Goal: Task Accomplishment & Management: Manage account settings

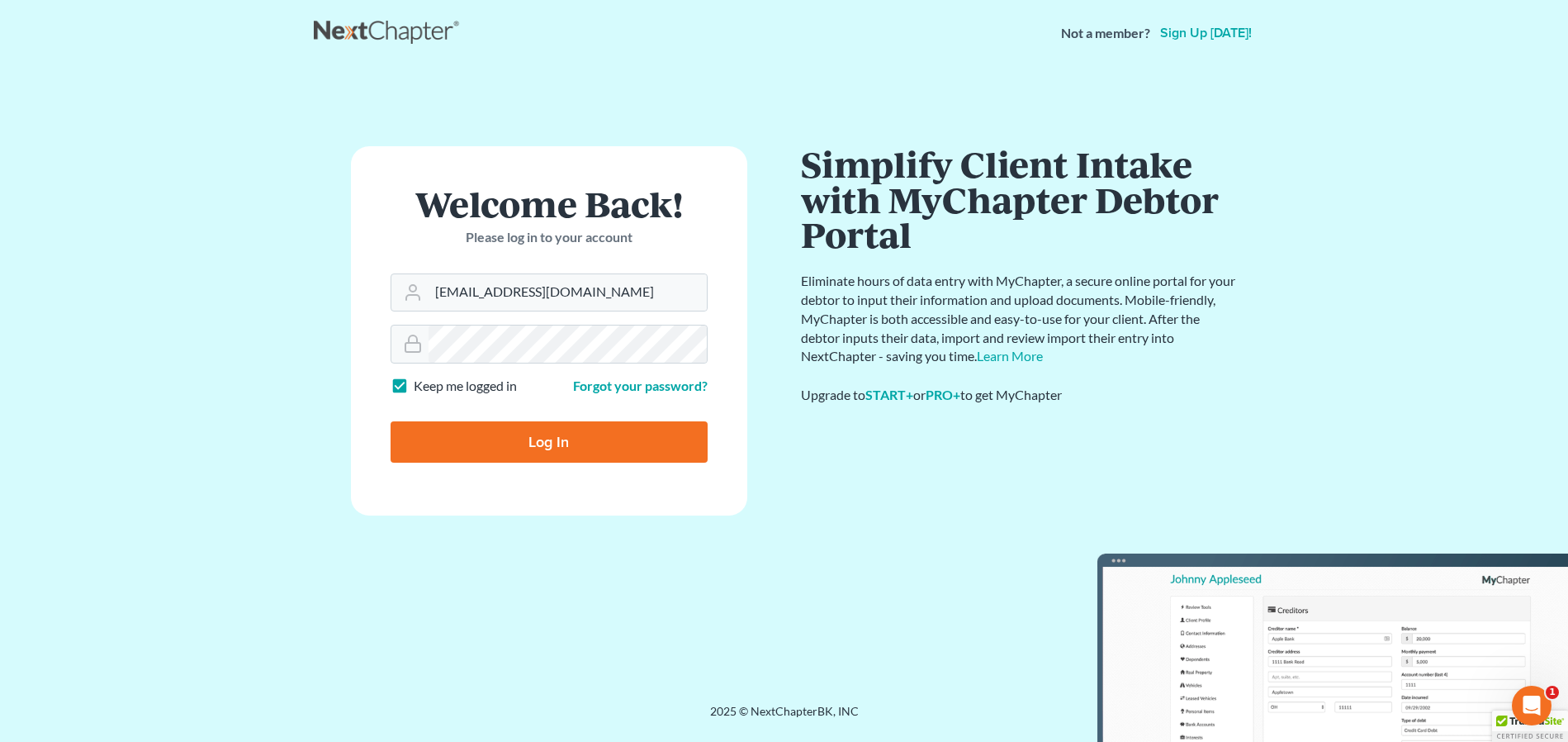
click at [595, 446] on input "Log In" at bounding box center [549, 442] width 317 height 41
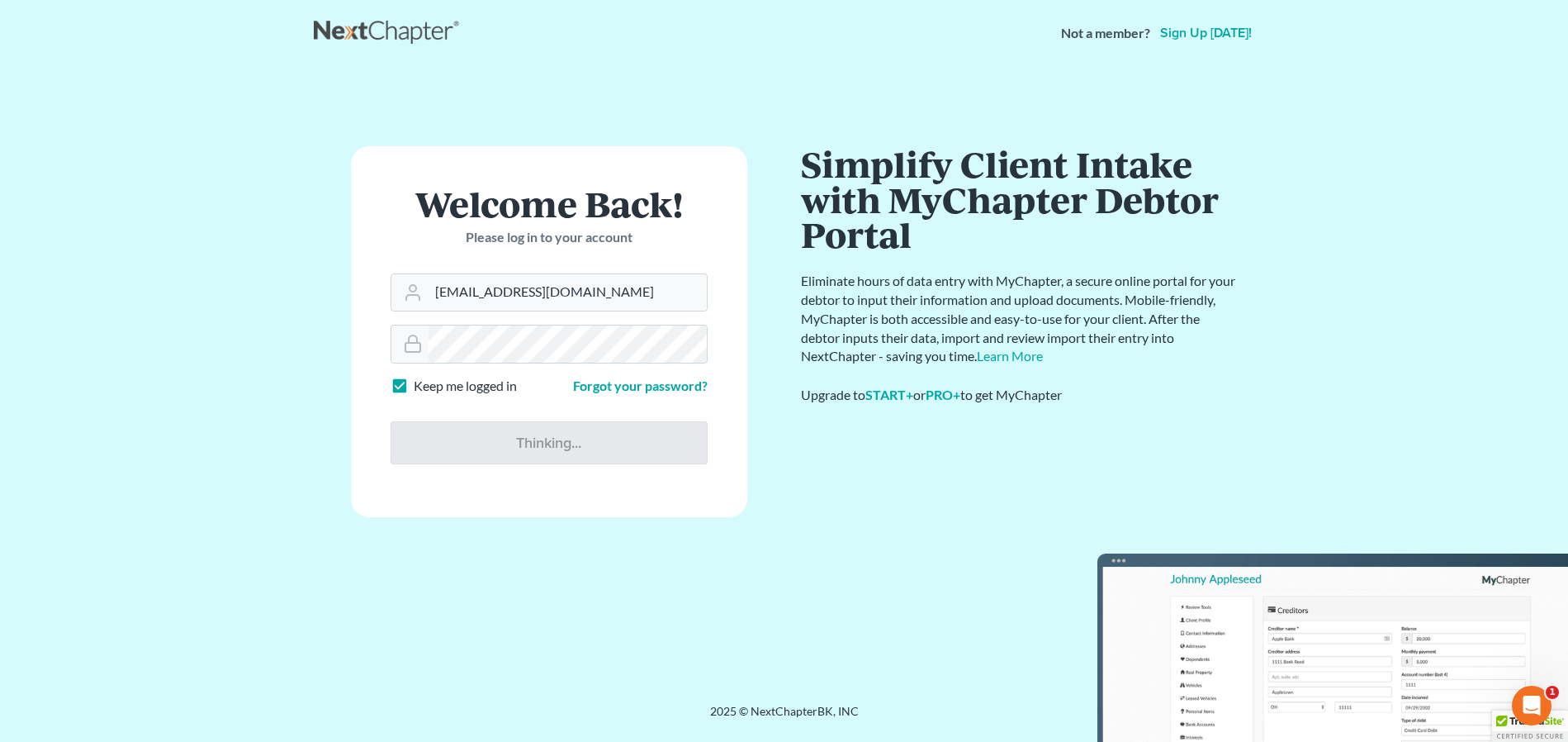
type input "Thinking..."
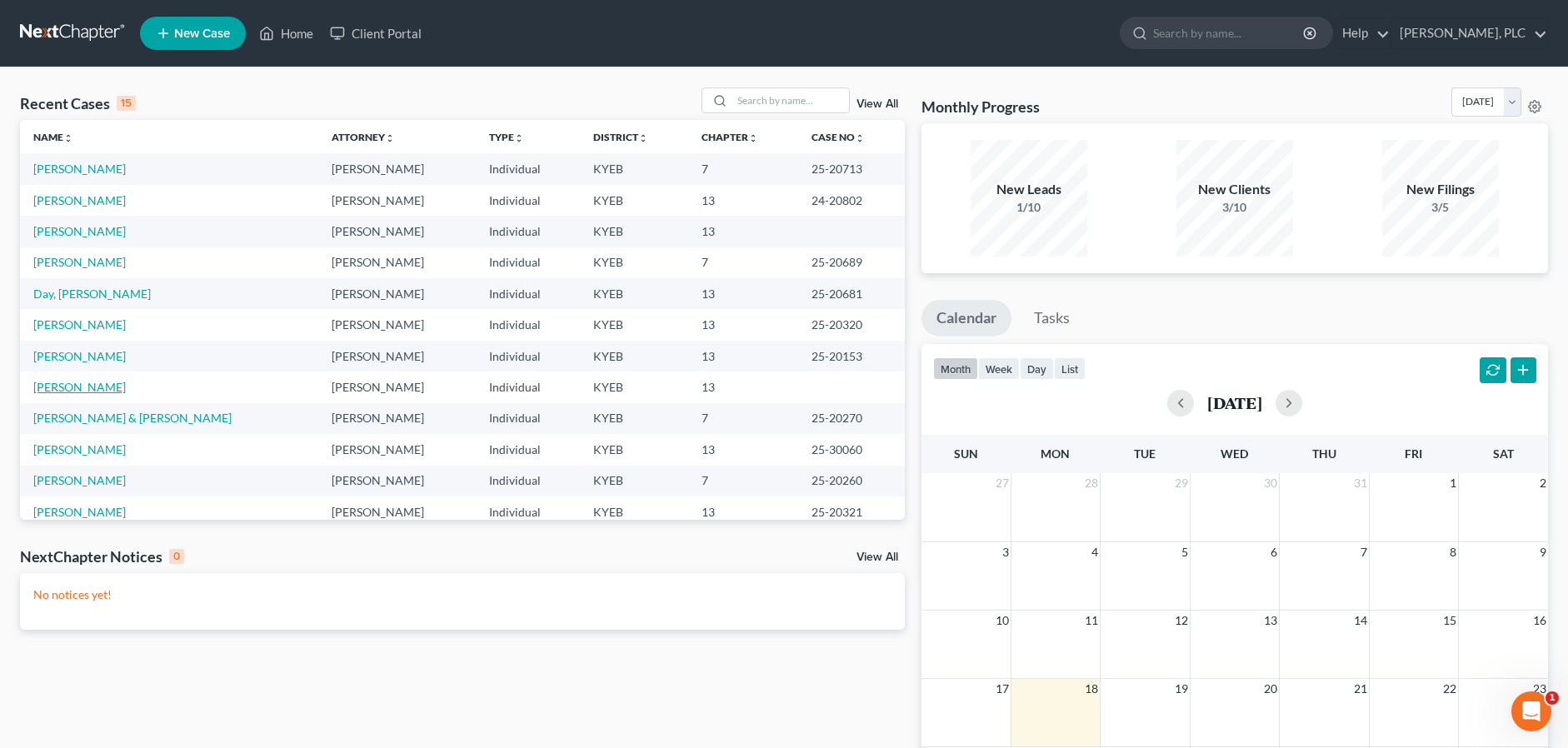
click at [86, 391] on link "[PERSON_NAME]" at bounding box center [79, 386] width 92 height 15
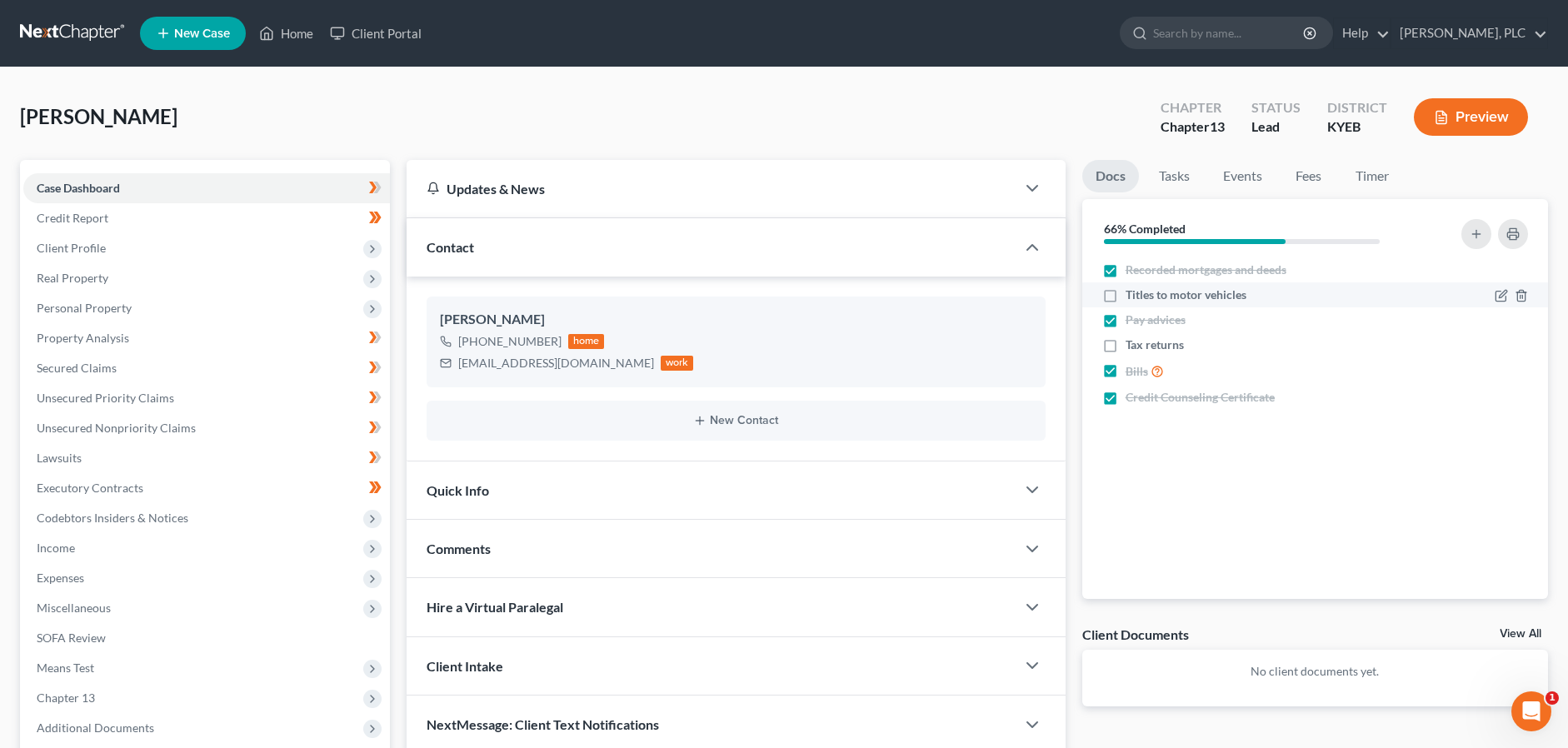
click at [1126, 295] on label "Titles to motor vehicles" at bounding box center [1186, 295] width 121 height 17
click at [1133, 295] on input "Titles to motor vehicles" at bounding box center [1138, 292] width 11 height 11
checkbox input "true"
